Goal: Find specific page/section: Find specific page/section

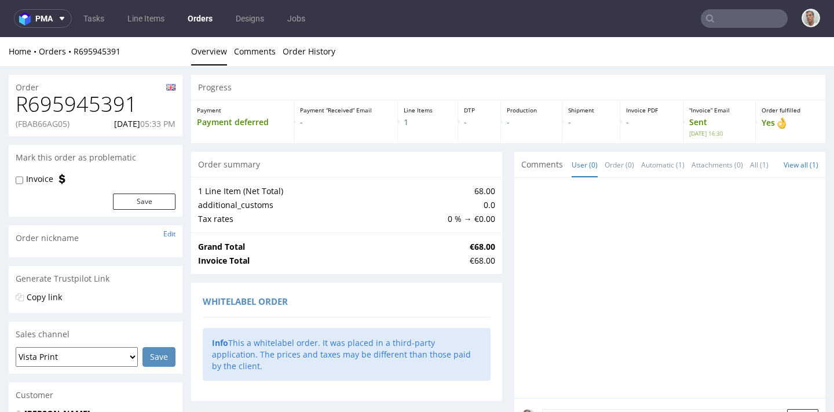
click at [741, 10] on input "text" at bounding box center [744, 18] width 87 height 19
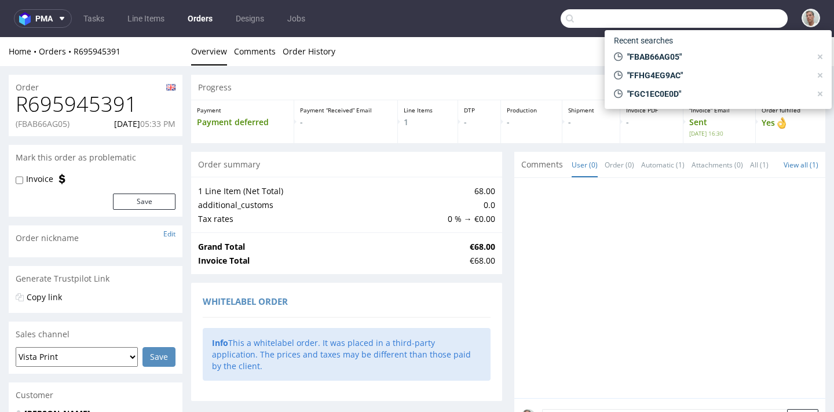
paste input "13/08/2025/VP"
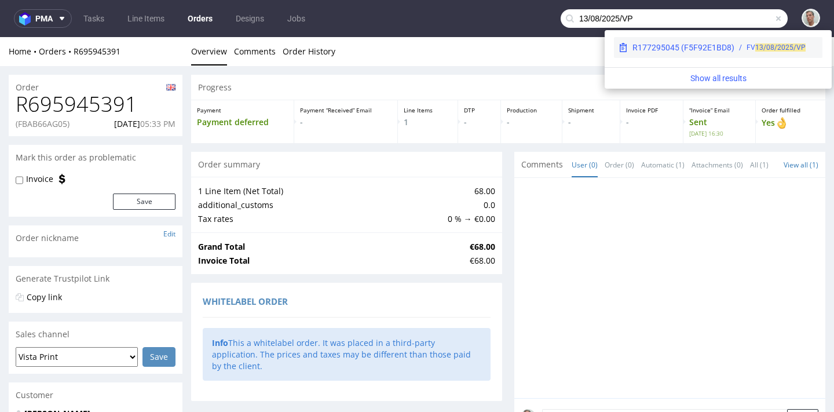
type input "13/08/2025/VP"
click at [717, 49] on div "R177295045 (F5F92E1BD8)" at bounding box center [683, 48] width 102 height 12
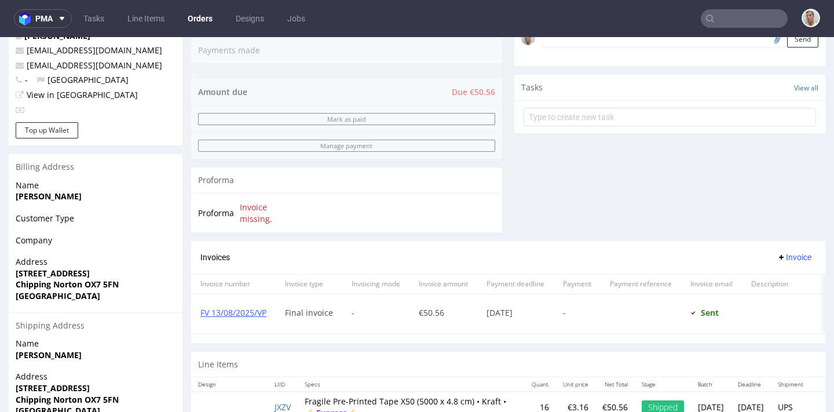
scroll to position [429, 0]
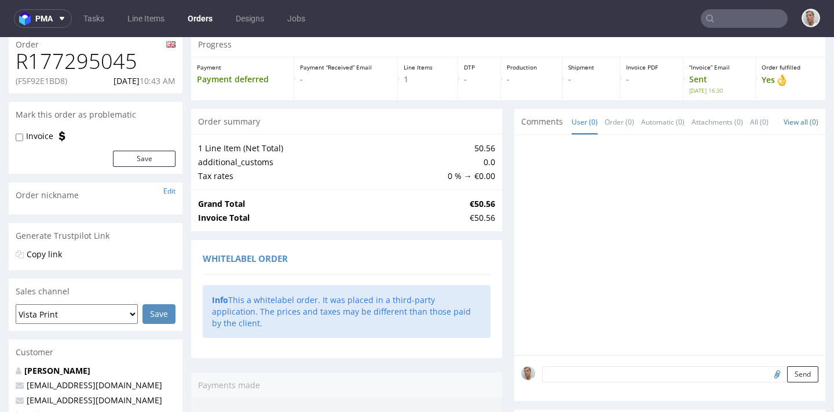
scroll to position [0, 0]
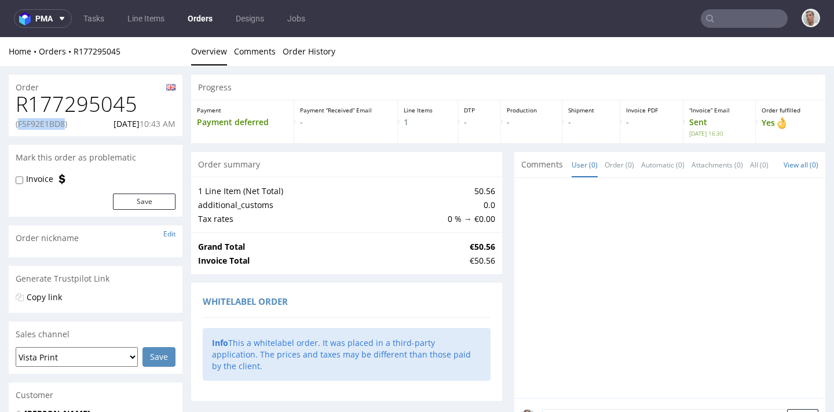
drag, startPoint x: 67, startPoint y: 125, endPoint x: 20, endPoint y: 125, distance: 46.9
click at [20, 125] on p "(F5F92E1BD8)" at bounding box center [42, 124] width 52 height 12
copy p "F5F92E1BD8"
click at [715, 20] on input "text" at bounding box center [744, 18] width 87 height 19
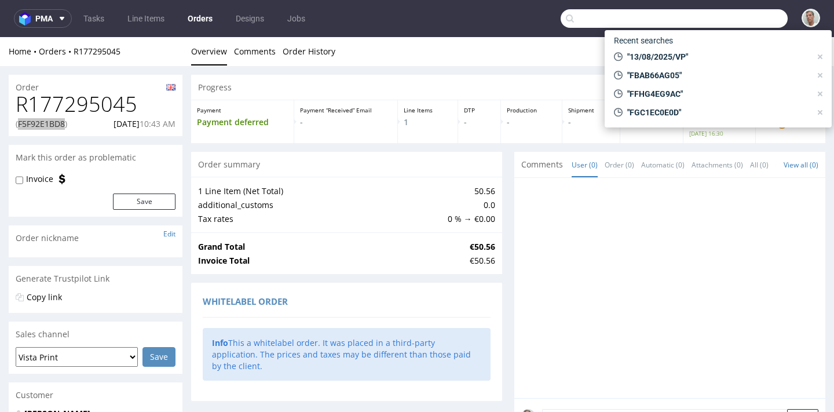
paste input "36/07/2025/VP"
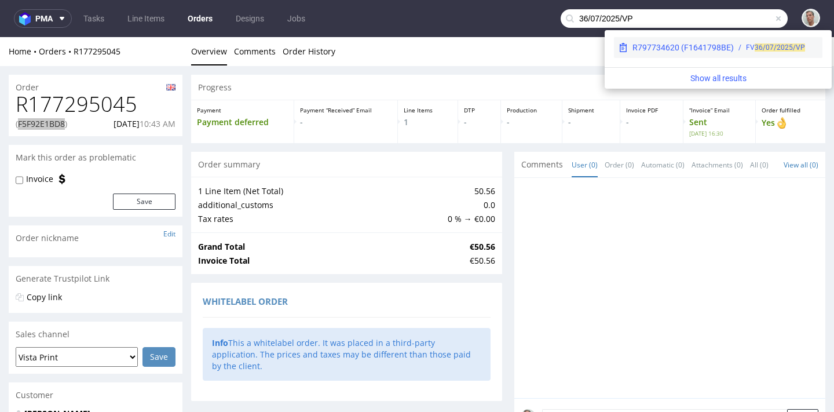
type input "36/07/2025/VP"
click at [726, 49] on div "R797734620 (F1641798BE)" at bounding box center [682, 48] width 101 height 12
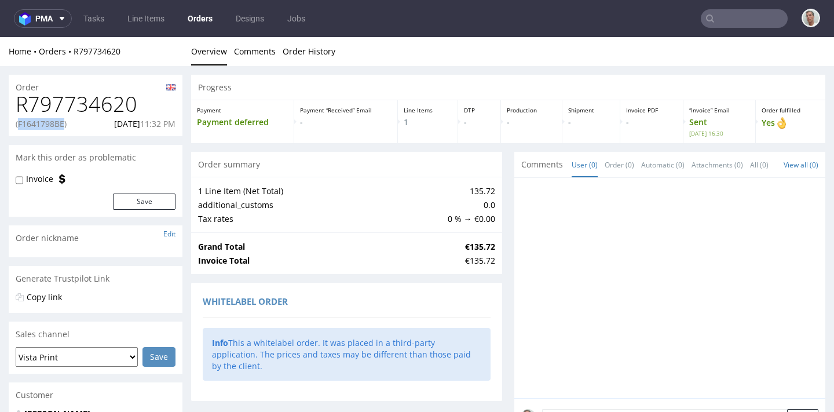
drag, startPoint x: 65, startPoint y: 125, endPoint x: 20, endPoint y: 127, distance: 45.3
click at [20, 127] on p "(F1641798BE)" at bounding box center [41, 124] width 51 height 12
copy p "F1641798BE"
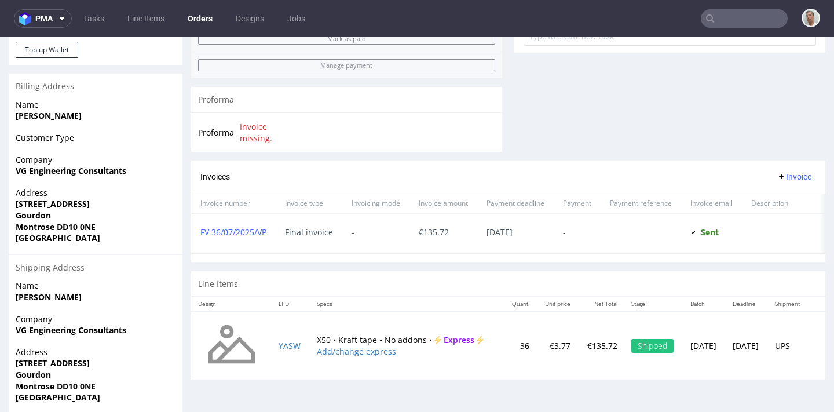
scroll to position [455, 0]
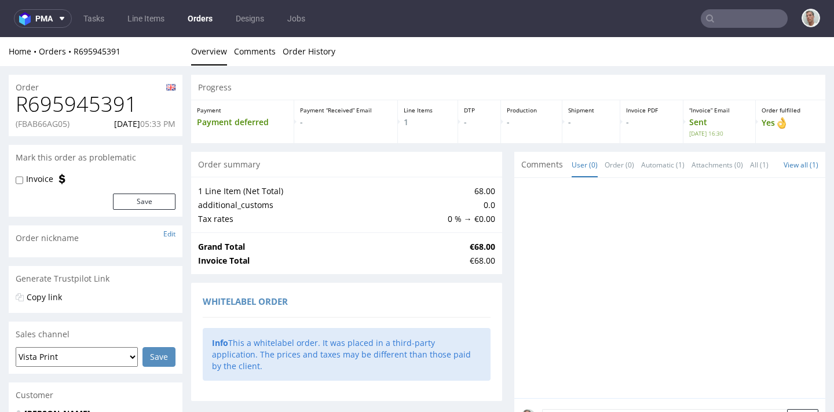
click at [730, 16] on input "text" at bounding box center [744, 18] width 87 height 19
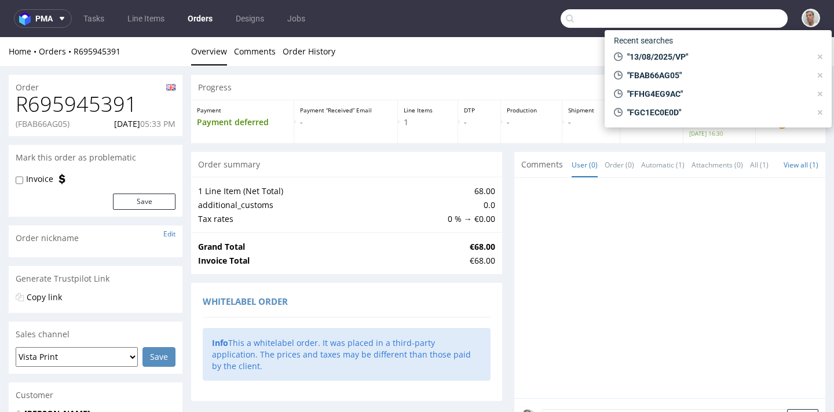
paste input "1/06/2025/VP"
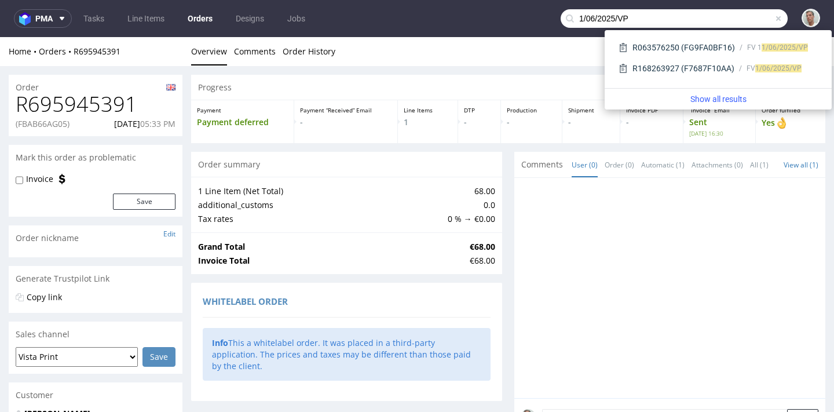
type input "1/06/2025/VP"
click at [723, 67] on div "R168263927 (F7687F10AA)" at bounding box center [683, 69] width 102 height 12
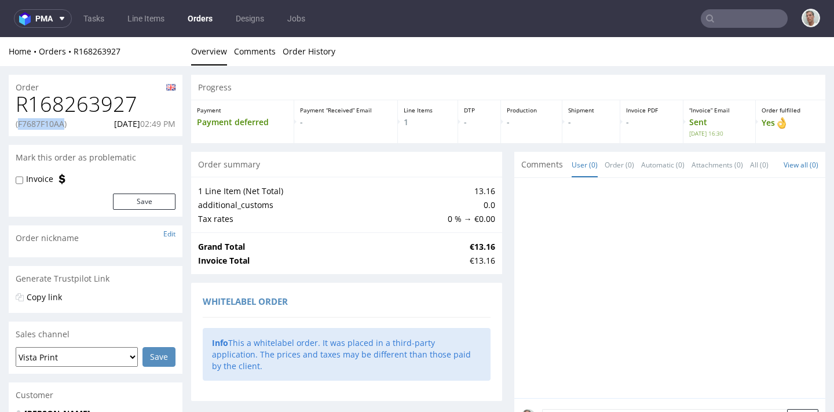
drag, startPoint x: 66, startPoint y: 124, endPoint x: 20, endPoint y: 126, distance: 46.4
click at [20, 126] on p "(F7687F10AA)" at bounding box center [41, 124] width 51 height 12
copy p "F7687F10AA"
click at [730, 18] on input "text" at bounding box center [744, 18] width 87 height 19
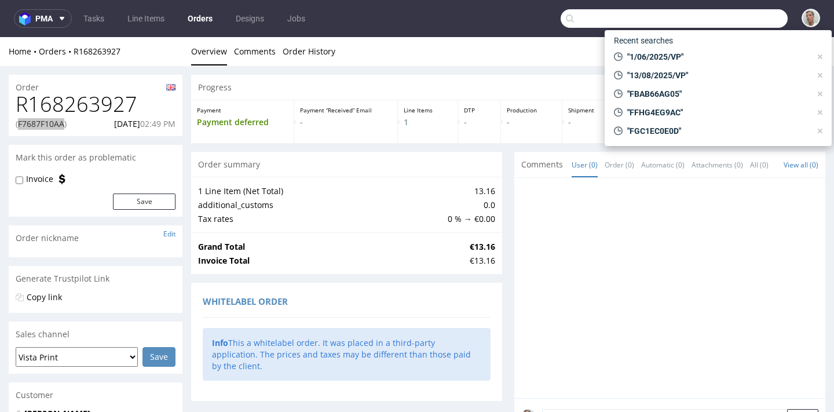
paste input "34/08/2025/VP"
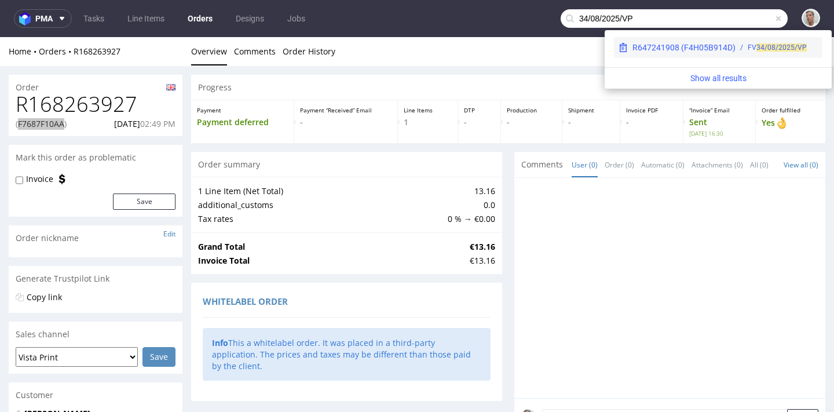
type input "34/08/2025/VP"
click at [739, 46] on div "FV 34/08/2025/VP" at bounding box center [776, 47] width 82 height 10
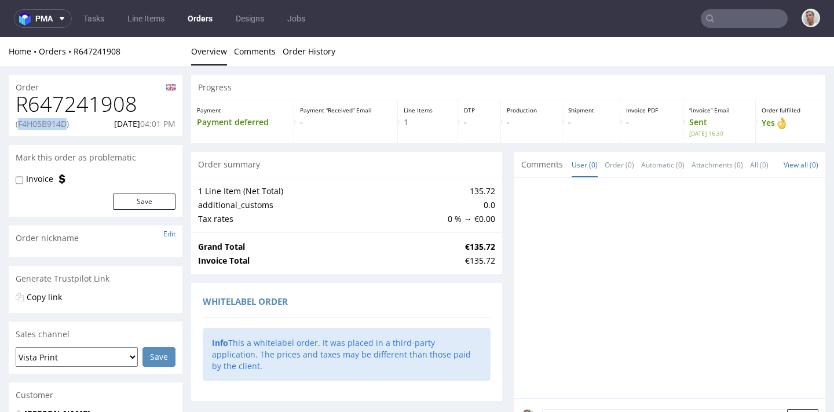
drag, startPoint x: 69, startPoint y: 126, endPoint x: 20, endPoint y: 126, distance: 48.6
click at [20, 126] on p "(F4H05B914D)" at bounding box center [42, 124] width 53 height 12
copy p "F4H05B914D"
